Goal: Browse casually: Explore the website without a specific task or goal

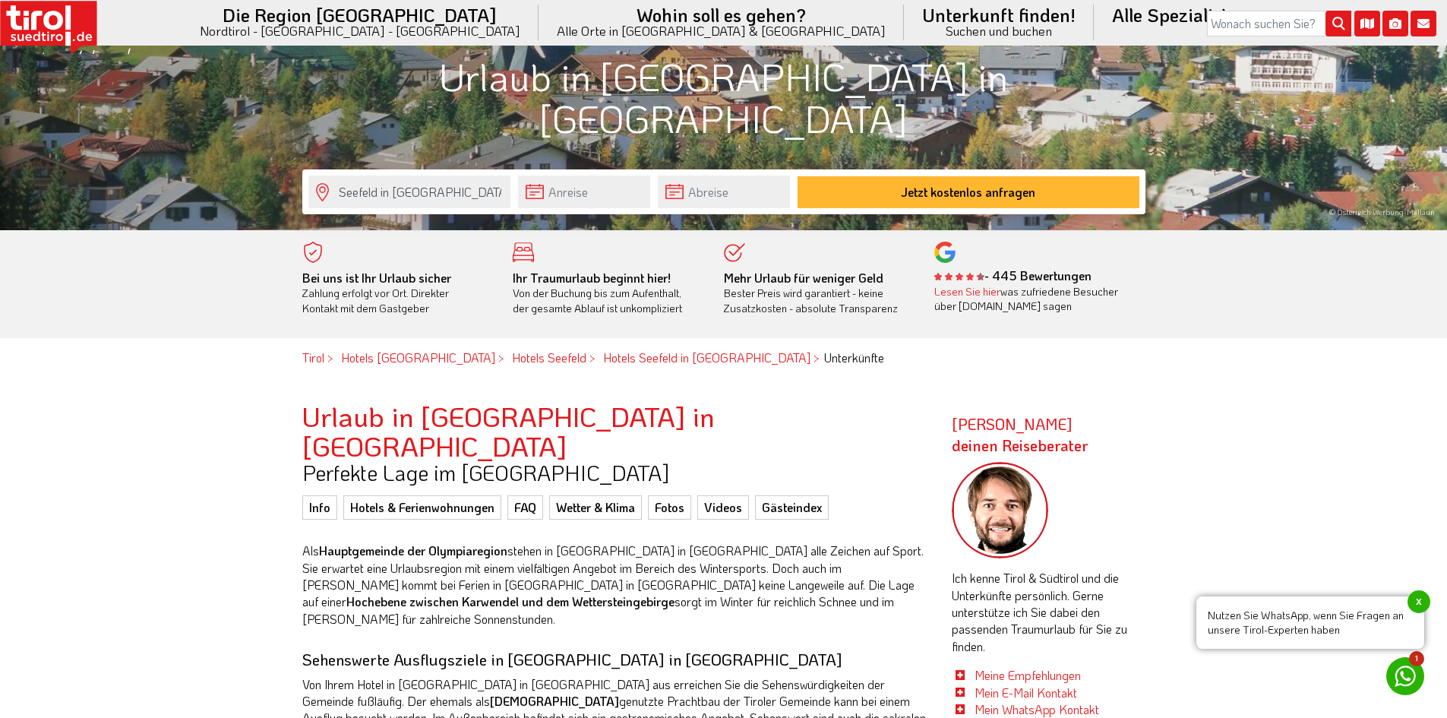
scroll to position [456, 0]
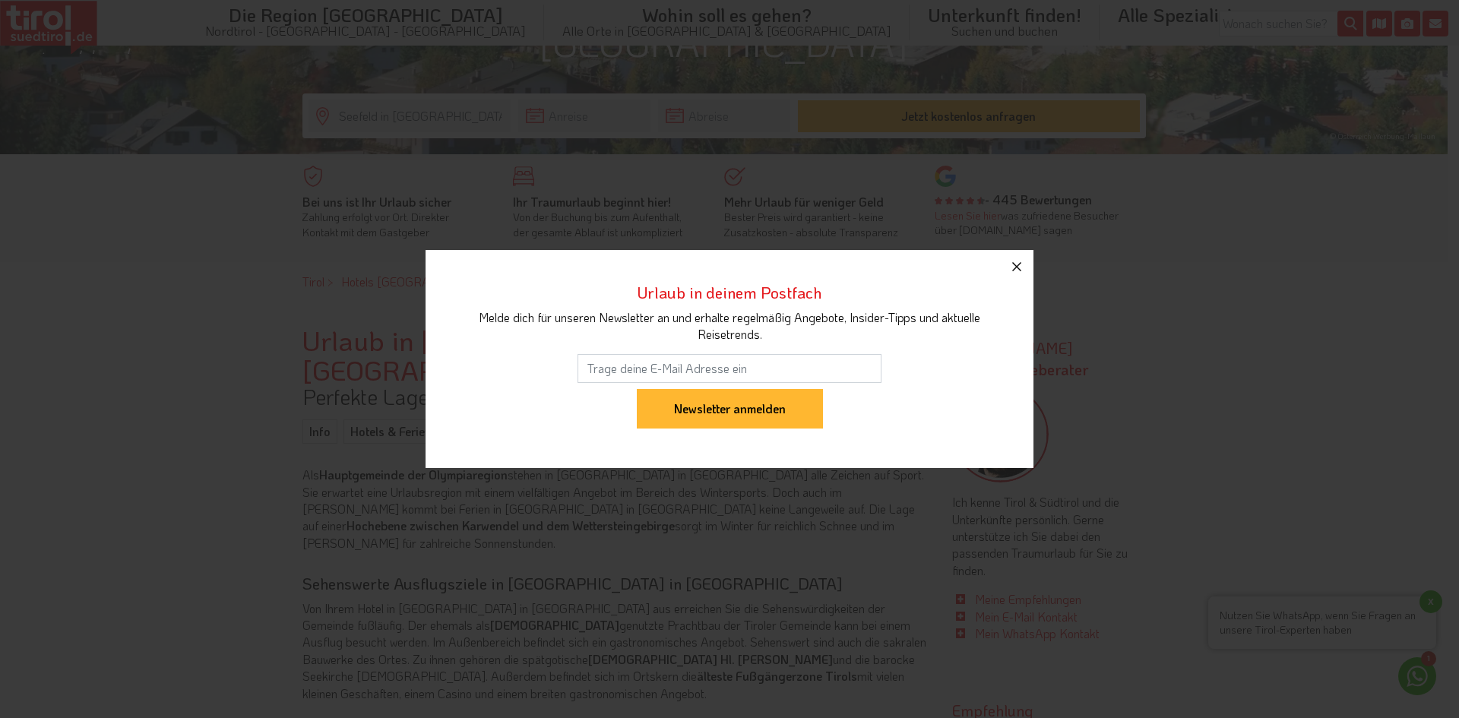
click at [1020, 261] on icon "button" at bounding box center [1016, 267] width 18 height 18
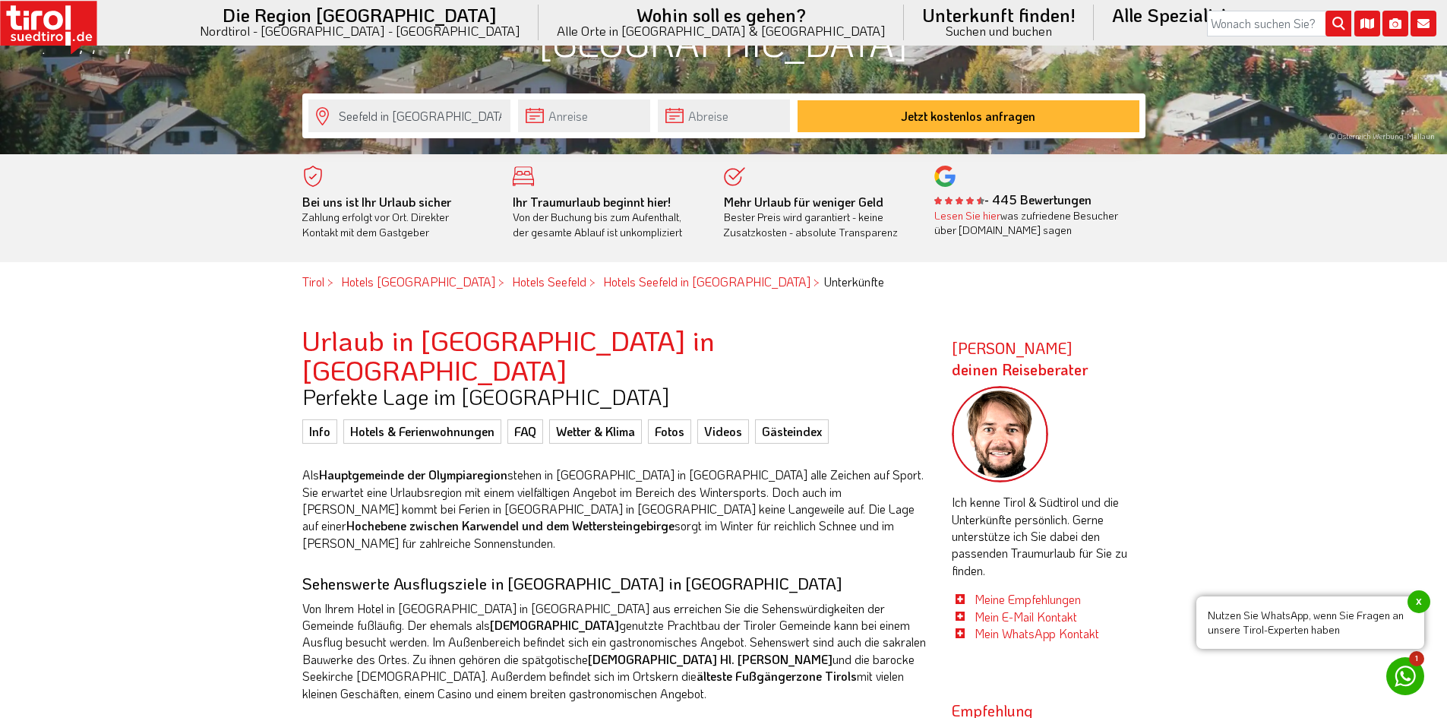
scroll to position [0, 0]
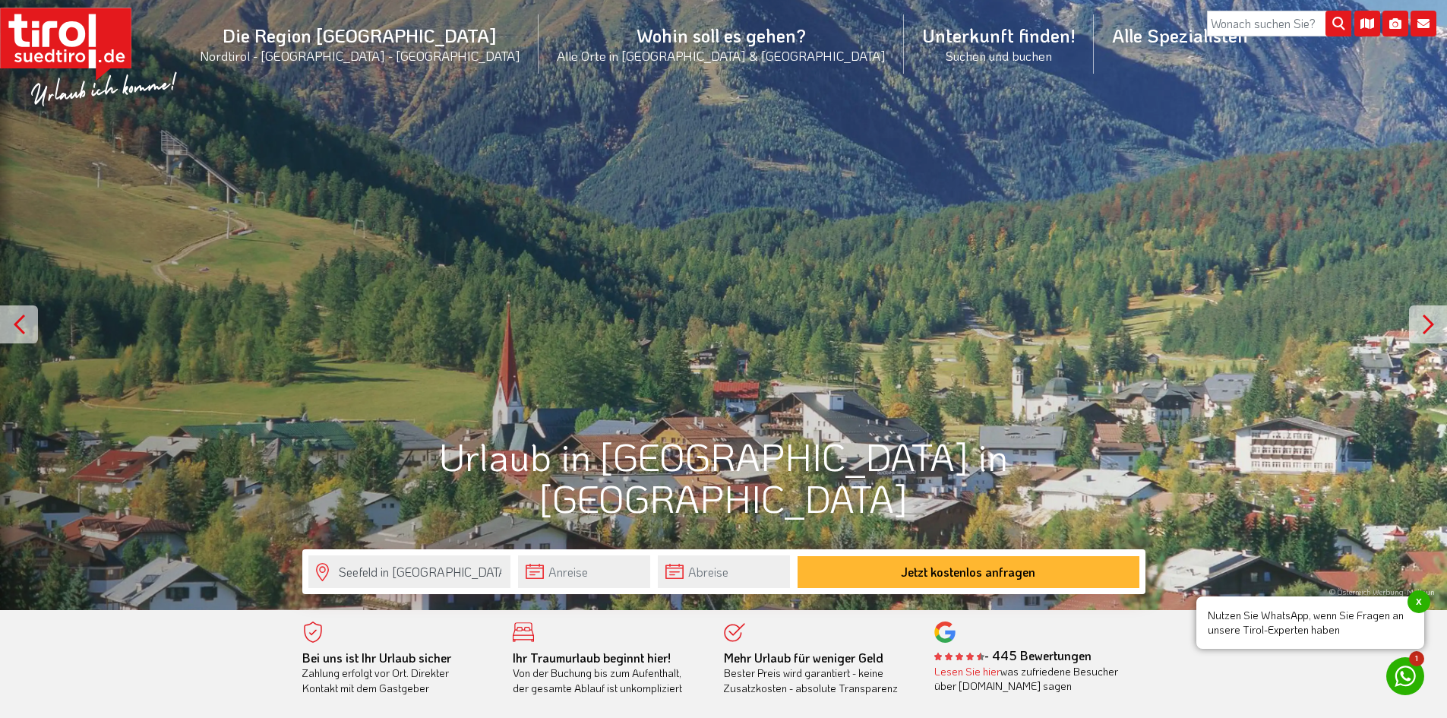
click at [1422, 321] on div at bounding box center [1428, 324] width 38 height 38
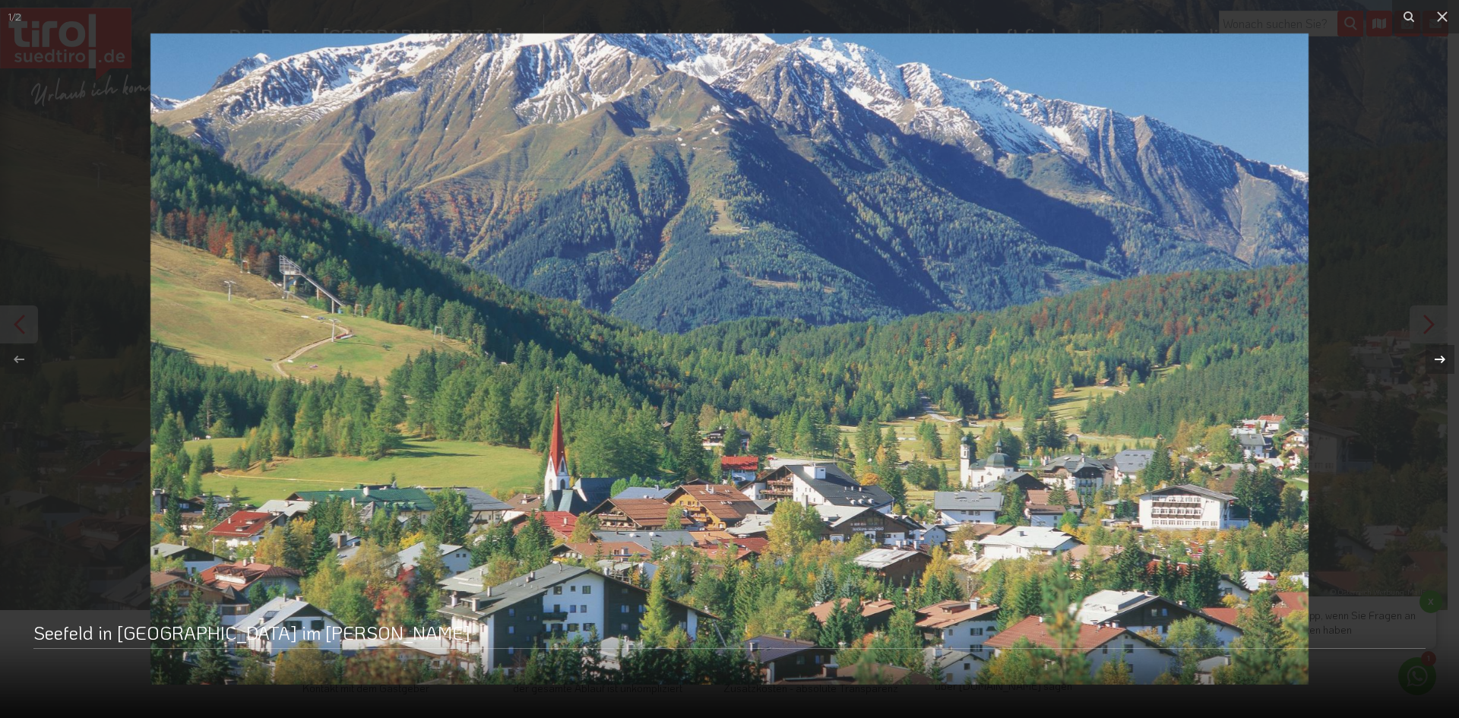
click at [1422, 321] on button at bounding box center [1431, 359] width 53 height 76
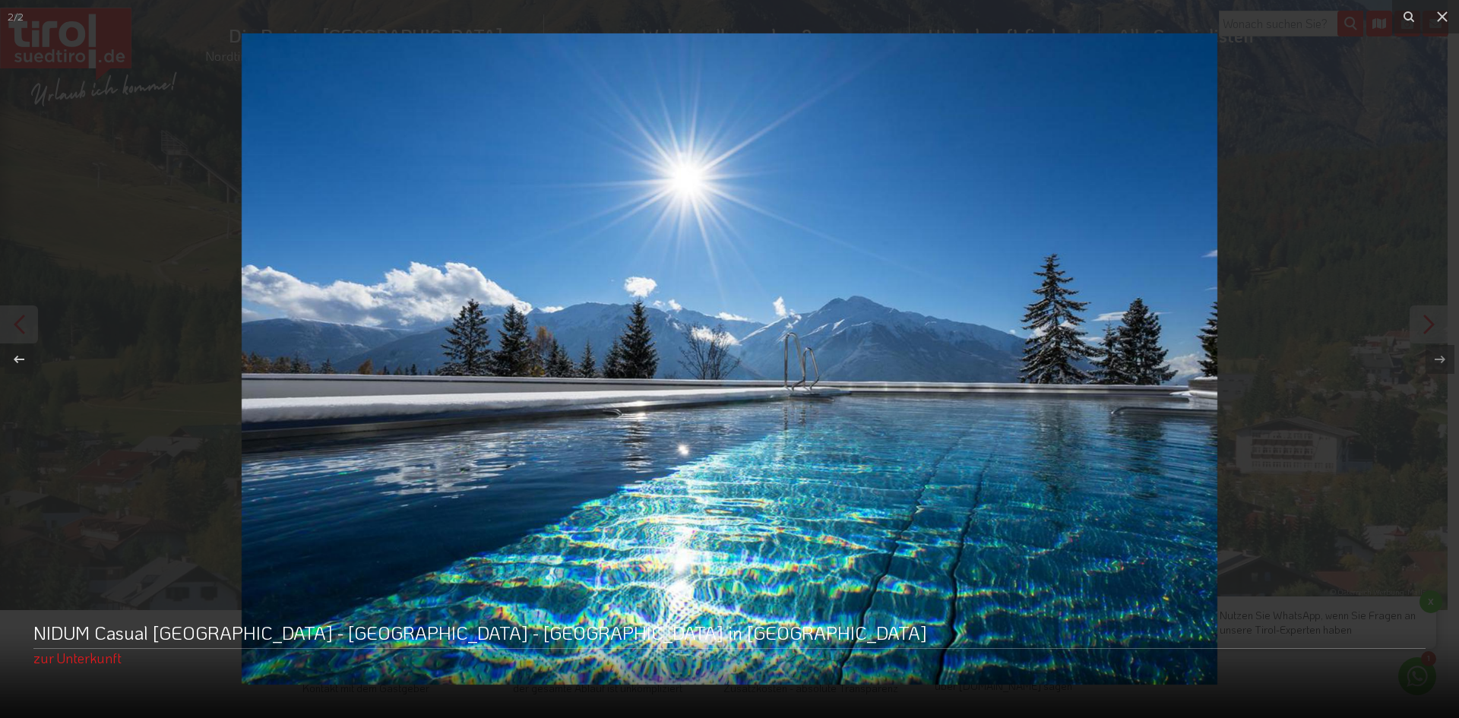
click at [942, 363] on img at bounding box center [729, 358] width 975 height 651
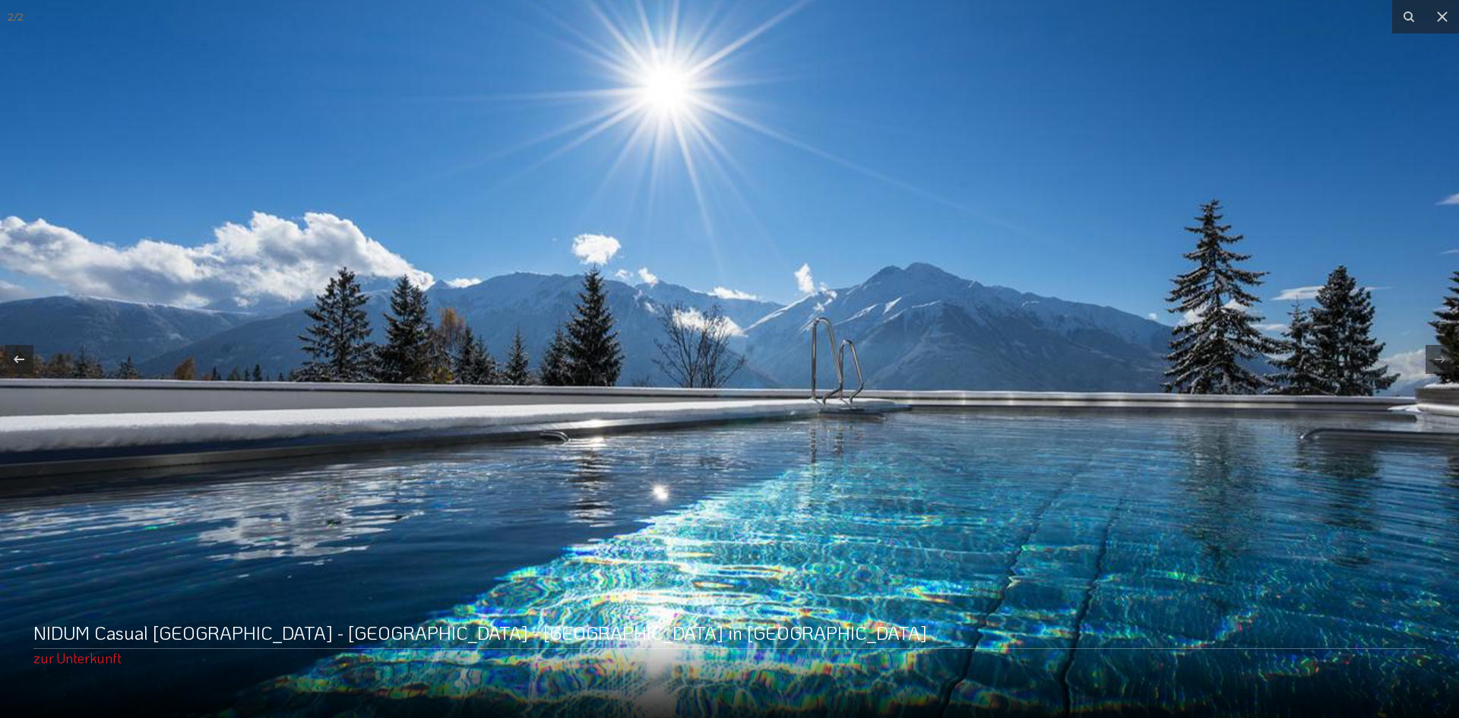
click at [1255, 294] on img at bounding box center [729, 356] width 1459 height 973
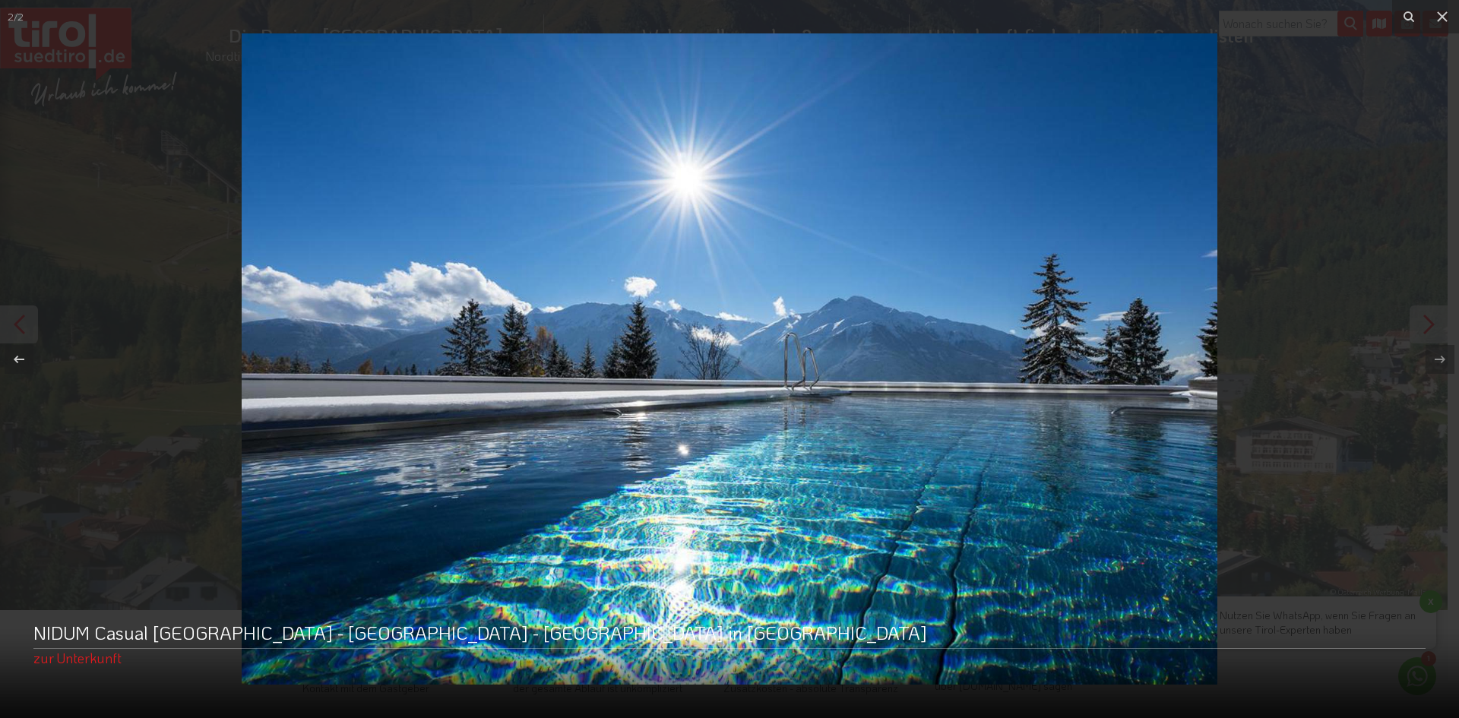
click at [1217, 294] on img at bounding box center [729, 358] width 975 height 651
click at [1436, 5] on button at bounding box center [1441, 16] width 33 height 33
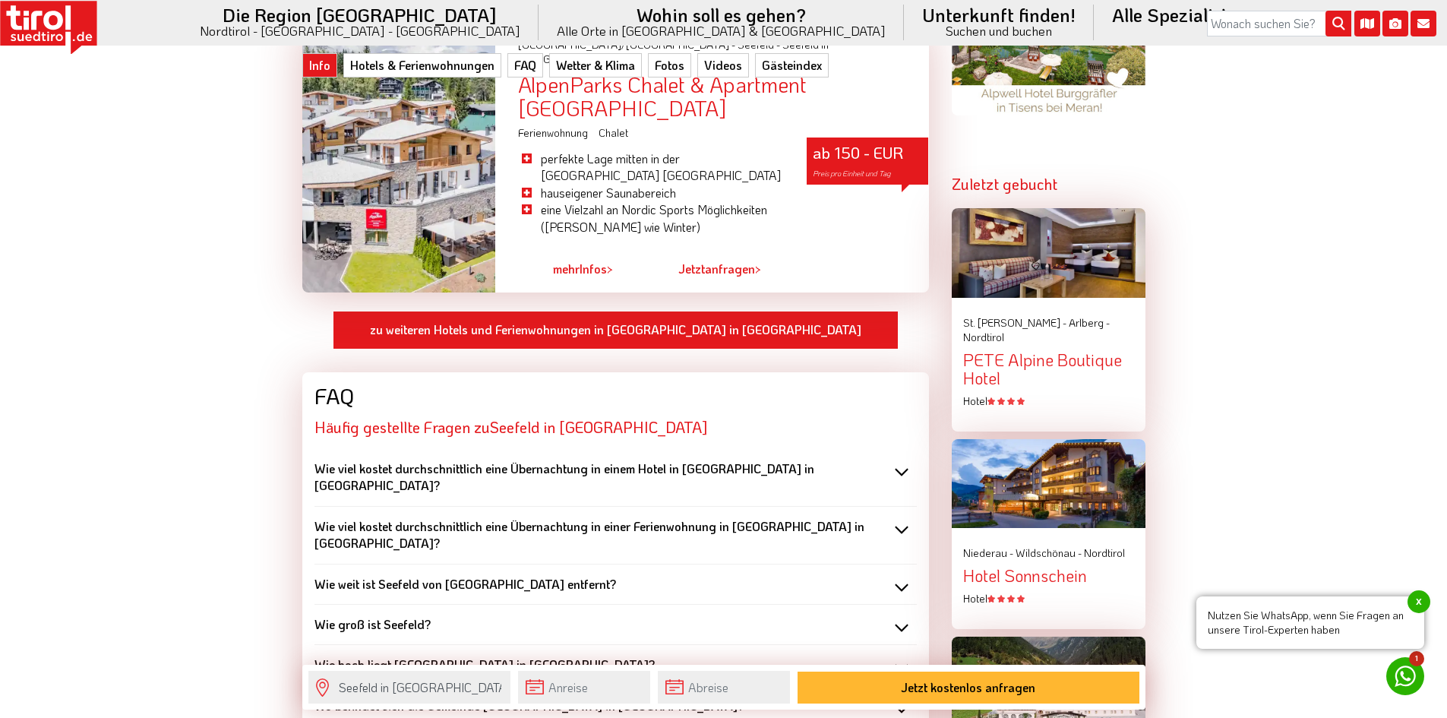
scroll to position [2355, 0]
